Goal: Task Accomplishment & Management: Use online tool/utility

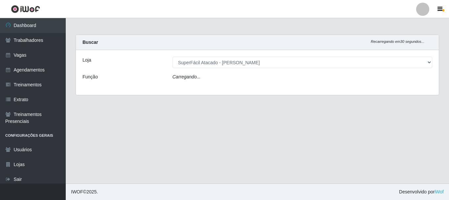
select select "399"
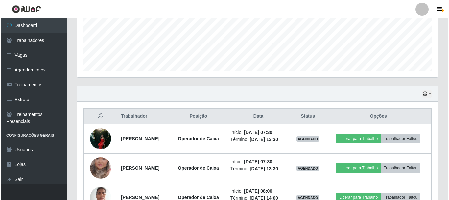
scroll to position [230, 0]
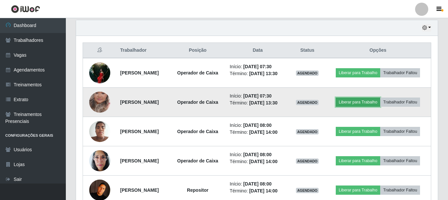
click at [364, 102] on button "Liberar para Trabalho" at bounding box center [358, 101] width 44 height 9
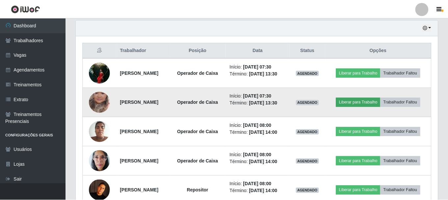
scroll to position [137, 358]
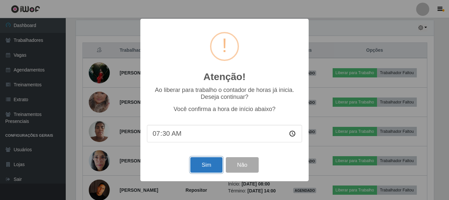
click at [204, 166] on button "Sim" at bounding box center [206, 164] width 32 height 15
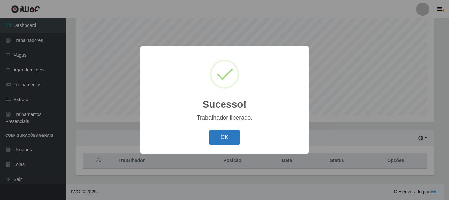
click at [216, 138] on button "OK" at bounding box center [225, 137] width 31 height 15
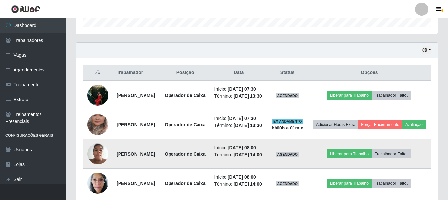
scroll to position [230, 0]
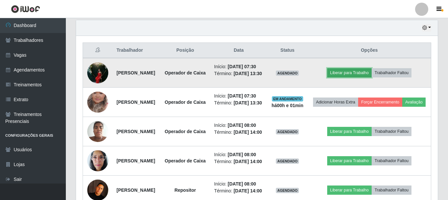
click at [361, 77] on button "Liberar para Trabalho" at bounding box center [349, 72] width 44 height 9
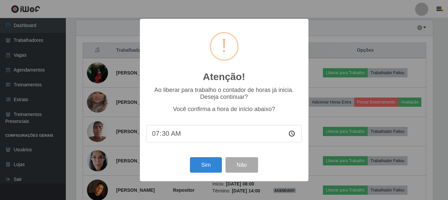
scroll to position [137, 358]
click at [210, 164] on button "Sim" at bounding box center [206, 164] width 32 height 15
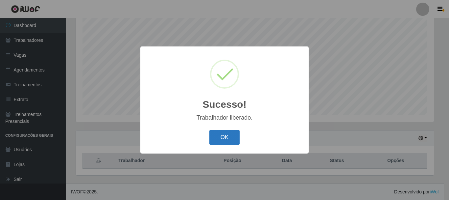
click at [224, 140] on button "OK" at bounding box center [225, 137] width 31 height 15
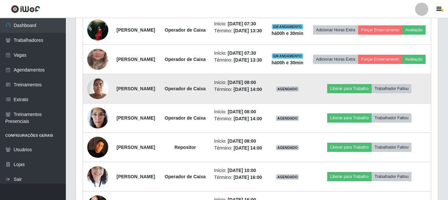
scroll to position [285, 0]
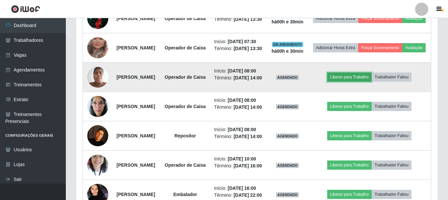
click at [371, 82] on button "Liberar para Trabalho" at bounding box center [349, 76] width 44 height 9
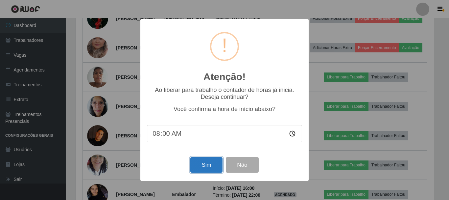
click at [213, 163] on button "Sim" at bounding box center [206, 164] width 32 height 15
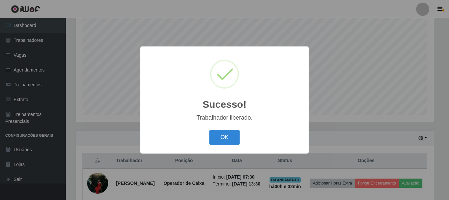
drag, startPoint x: 239, startPoint y: 107, endPoint x: 232, endPoint y: 129, distance: 23.5
click at [239, 107] on h2 "Sucesso!" at bounding box center [225, 104] width 44 height 12
click at [232, 132] on button "OK" at bounding box center [225, 137] width 31 height 15
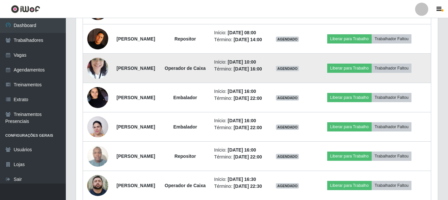
scroll to position [383, 0]
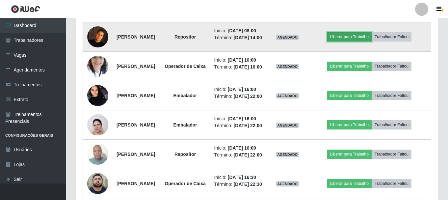
click at [351, 41] on button "Liberar para Trabalho" at bounding box center [349, 36] width 44 height 9
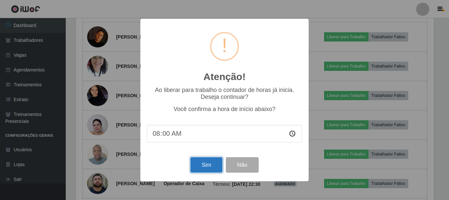
click at [203, 168] on button "Sim" at bounding box center [206, 164] width 32 height 15
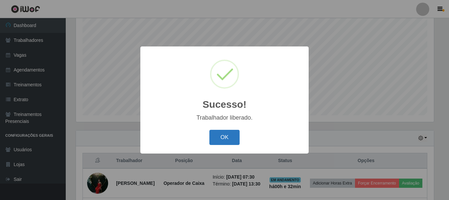
click at [231, 139] on button "OK" at bounding box center [225, 137] width 31 height 15
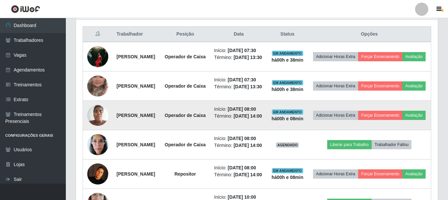
scroll to position [252, 0]
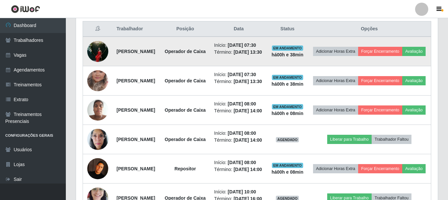
click at [92, 56] on img at bounding box center [97, 51] width 21 height 28
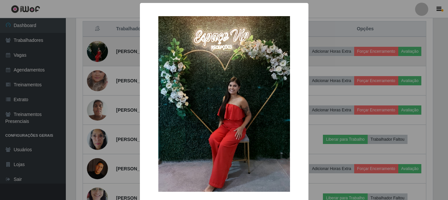
scroll to position [137, 358]
click at [95, 54] on div "× OK Cancel" at bounding box center [224, 100] width 449 height 200
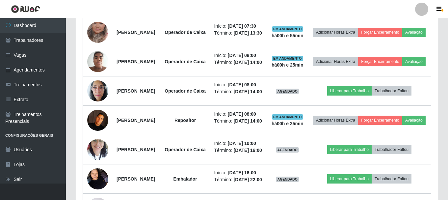
scroll to position [309, 0]
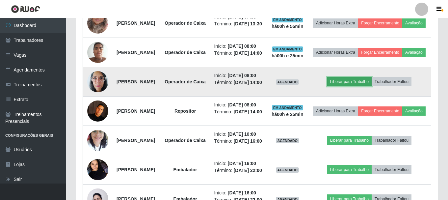
click at [345, 86] on button "Liberar para Trabalho" at bounding box center [349, 81] width 44 height 9
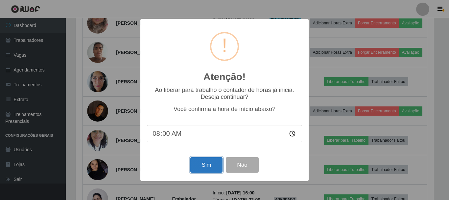
click at [207, 167] on button "Sim" at bounding box center [206, 164] width 32 height 15
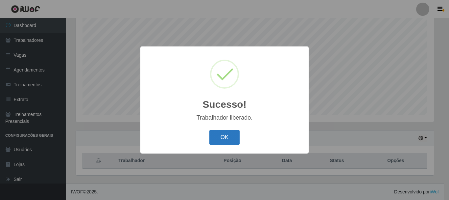
click at [214, 142] on button "OK" at bounding box center [225, 137] width 31 height 15
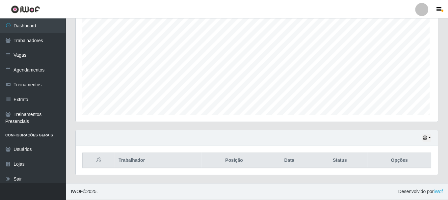
scroll to position [137, 361]
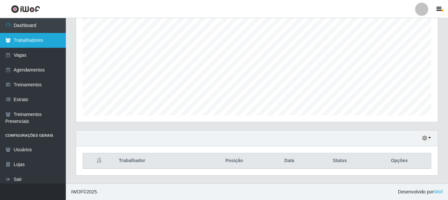
click at [39, 39] on link "Trabalhadores" at bounding box center [33, 40] width 66 height 15
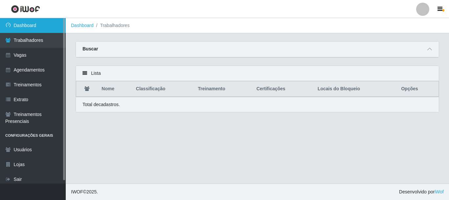
click at [39, 29] on link "Dashboard" at bounding box center [33, 25] width 66 height 15
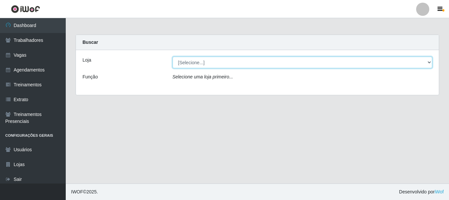
click at [189, 61] on select "[Selecione...] SuperFácil Atacado - [PERSON_NAME]" at bounding box center [303, 63] width 260 height 12
select select "399"
click at [173, 57] on select "[Selecione...] SuperFácil Atacado - [PERSON_NAME]" at bounding box center [303, 63] width 260 height 12
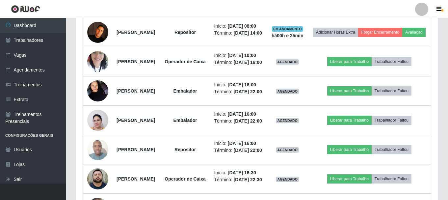
scroll to position [395, 0]
